Goal: Find specific page/section: Find specific page/section

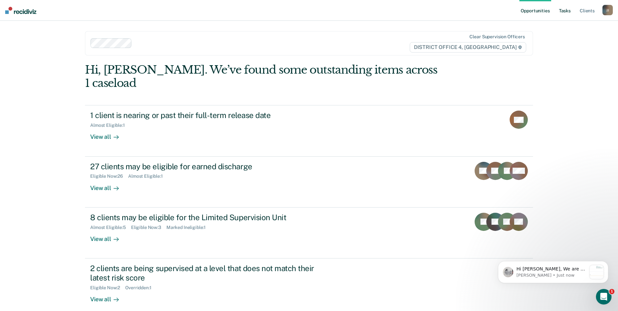
click at [565, 12] on link "Tasks" at bounding box center [565, 10] width 14 height 21
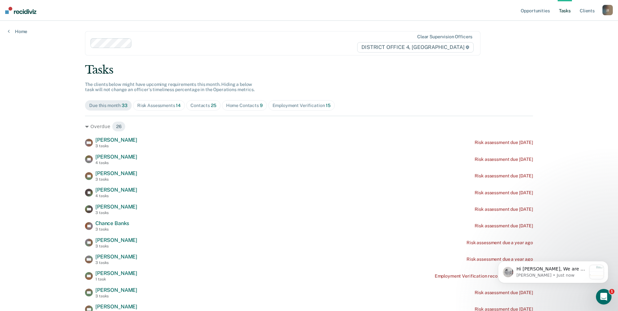
click at [194, 105] on div "Contacts 25" at bounding box center [203, 106] width 26 height 6
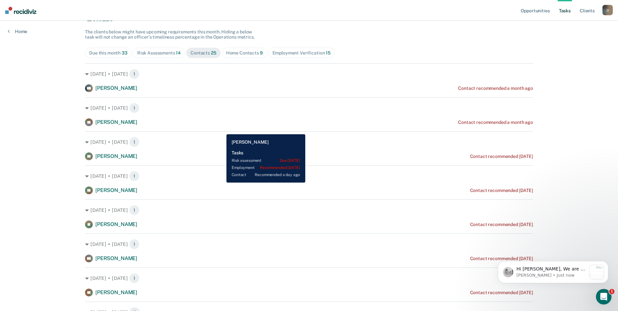
scroll to position [32, 0]
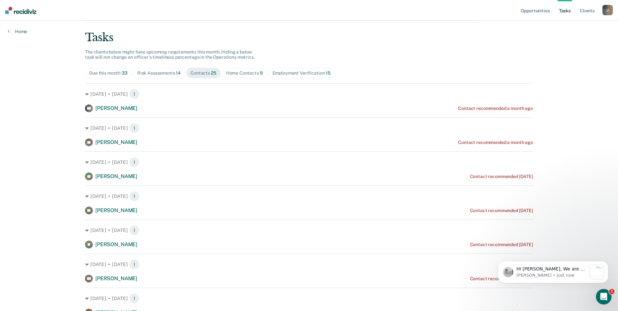
click at [240, 74] on div "Home Contacts 9" at bounding box center [244, 73] width 37 height 6
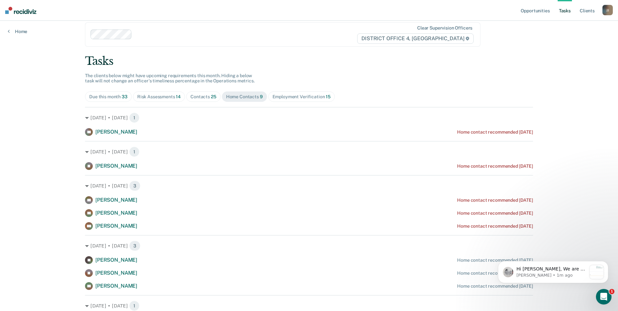
scroll to position [0, 0]
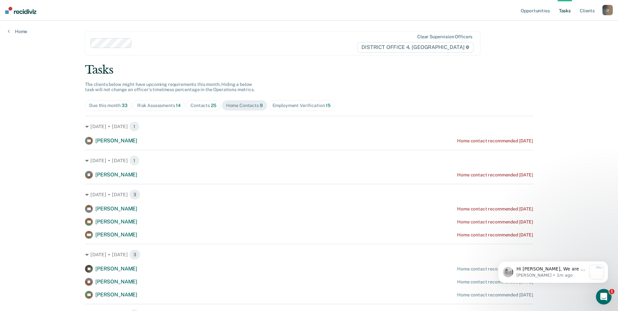
click at [201, 103] on div "Contacts 25" at bounding box center [203, 106] width 26 height 6
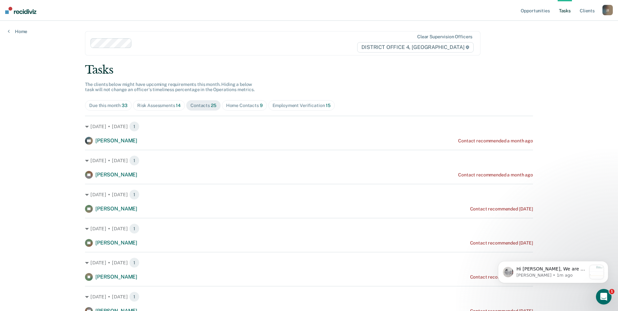
click at [168, 105] on div "Risk Assessments 14" at bounding box center [158, 106] width 43 height 6
click at [196, 106] on div "Contacts 25" at bounding box center [203, 106] width 26 height 6
